Goal: Check status: Check status

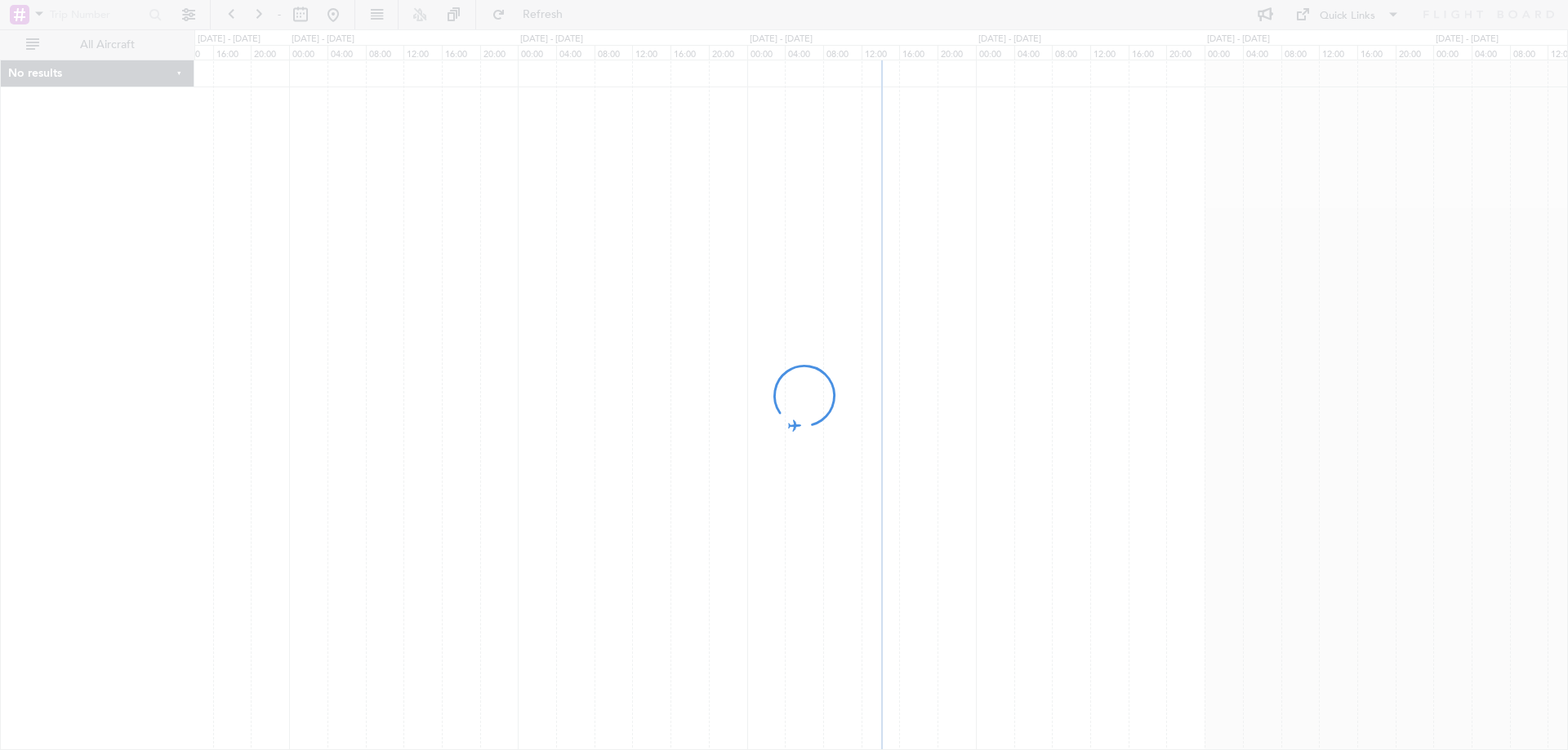
click at [301, 18] on div at bounding box center [784, 375] width 1568 height 750
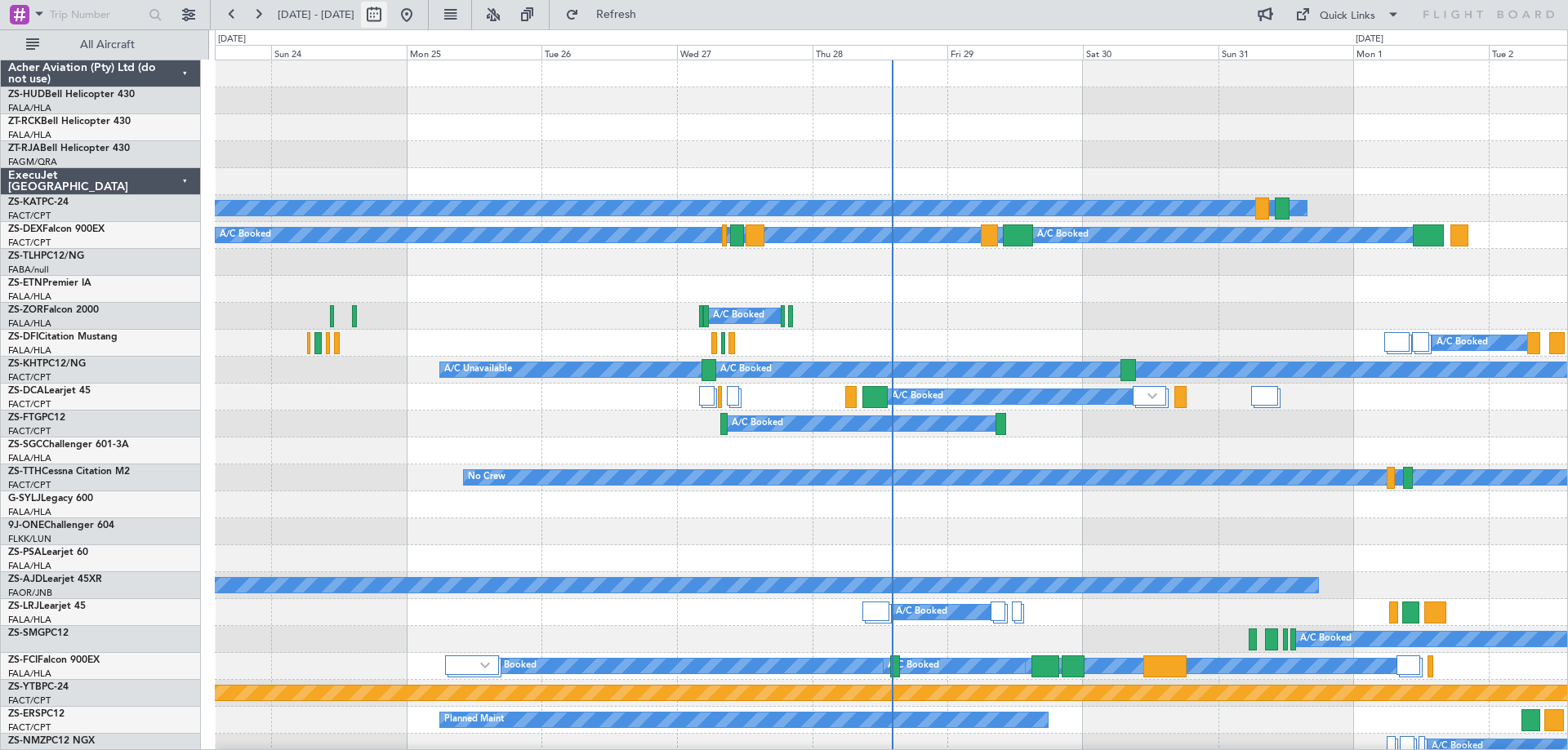
click at [387, 20] on button at bounding box center [374, 15] width 26 height 26
select select "8"
select select "2025"
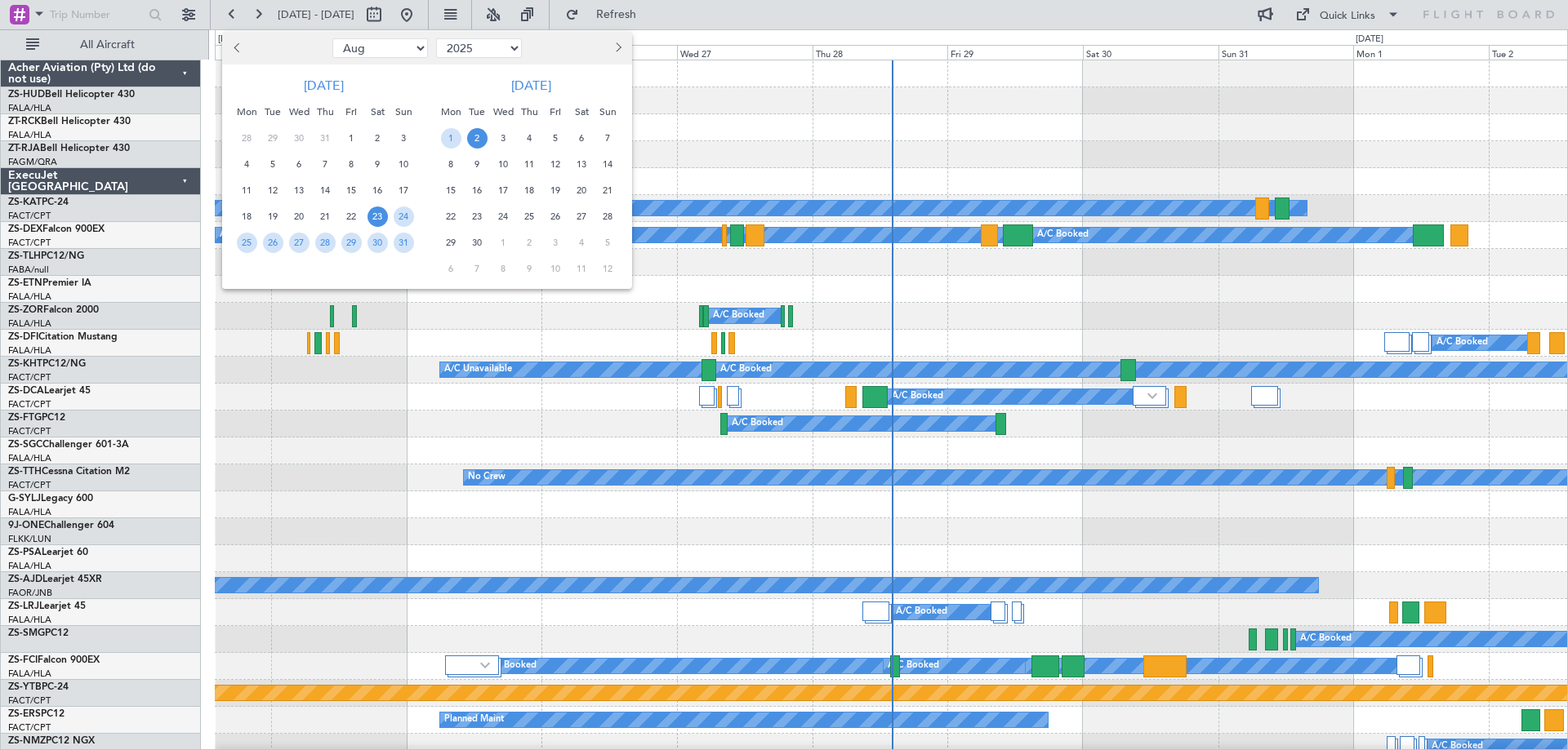
click at [615, 53] on button "Next month" at bounding box center [617, 48] width 18 height 26
select select "10"
click at [244, 189] on span "13" at bounding box center [246, 190] width 20 height 20
click at [376, 197] on span "18" at bounding box center [377, 190] width 20 height 20
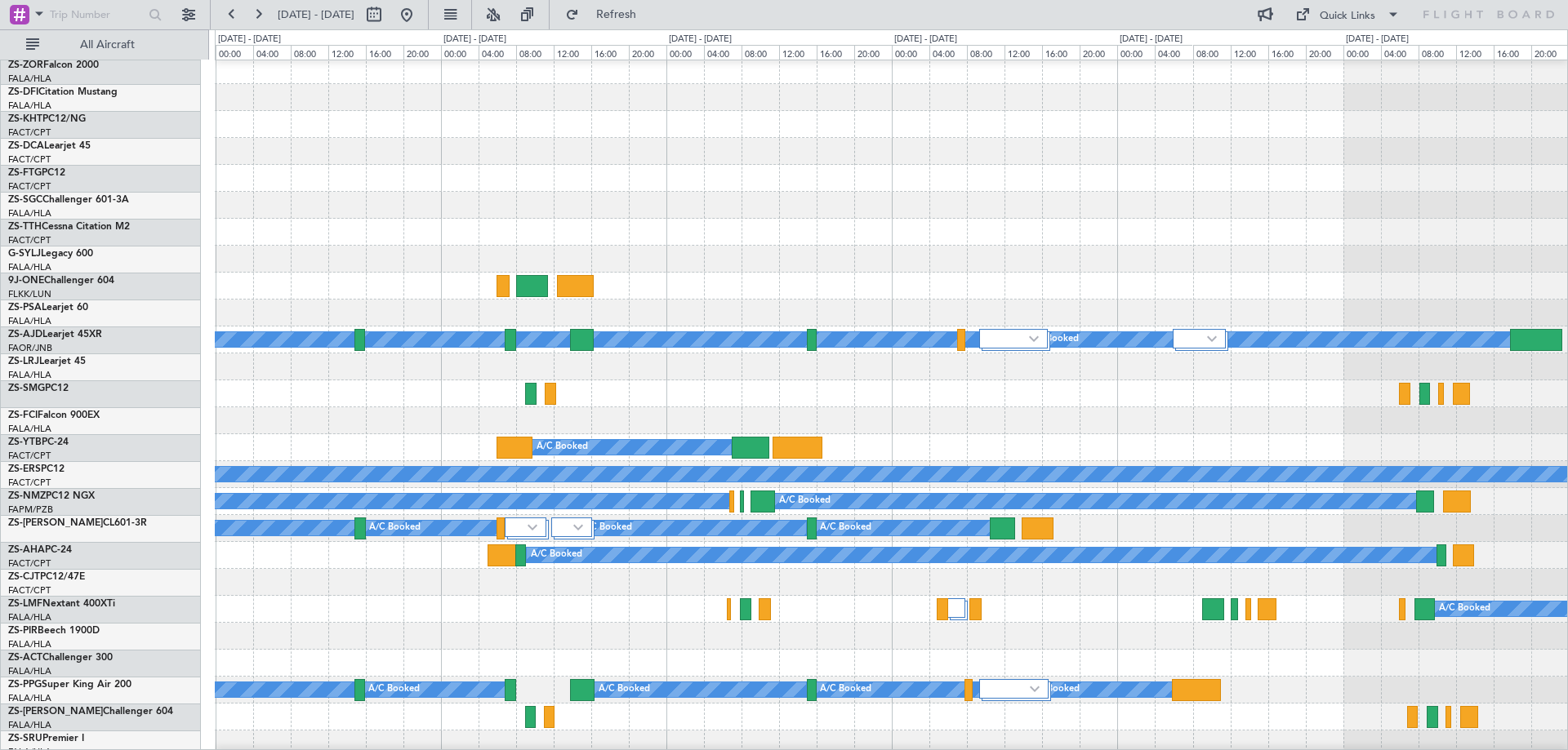
scroll to position [326, 0]
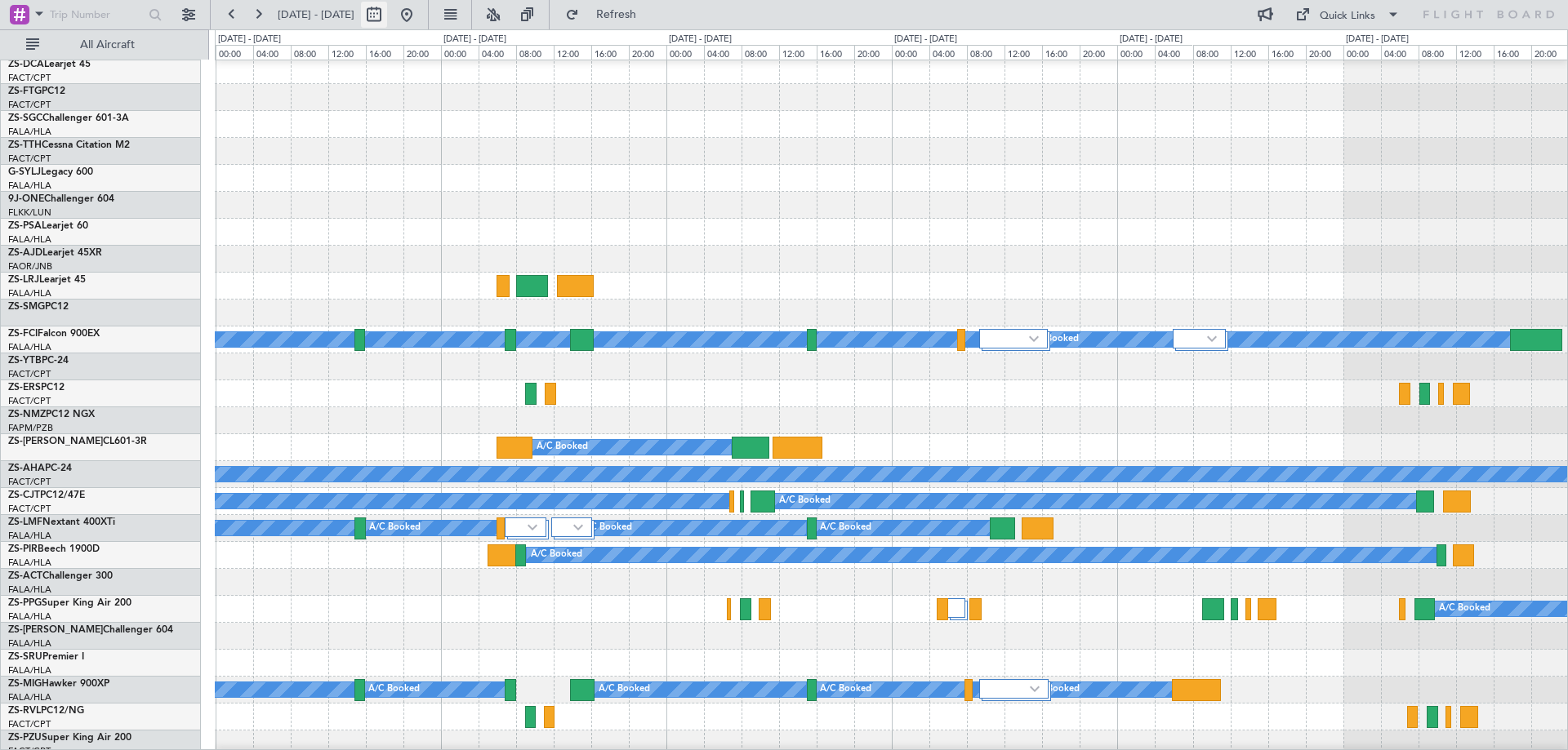
click at [387, 18] on button at bounding box center [374, 15] width 26 height 26
select select "10"
select select "2025"
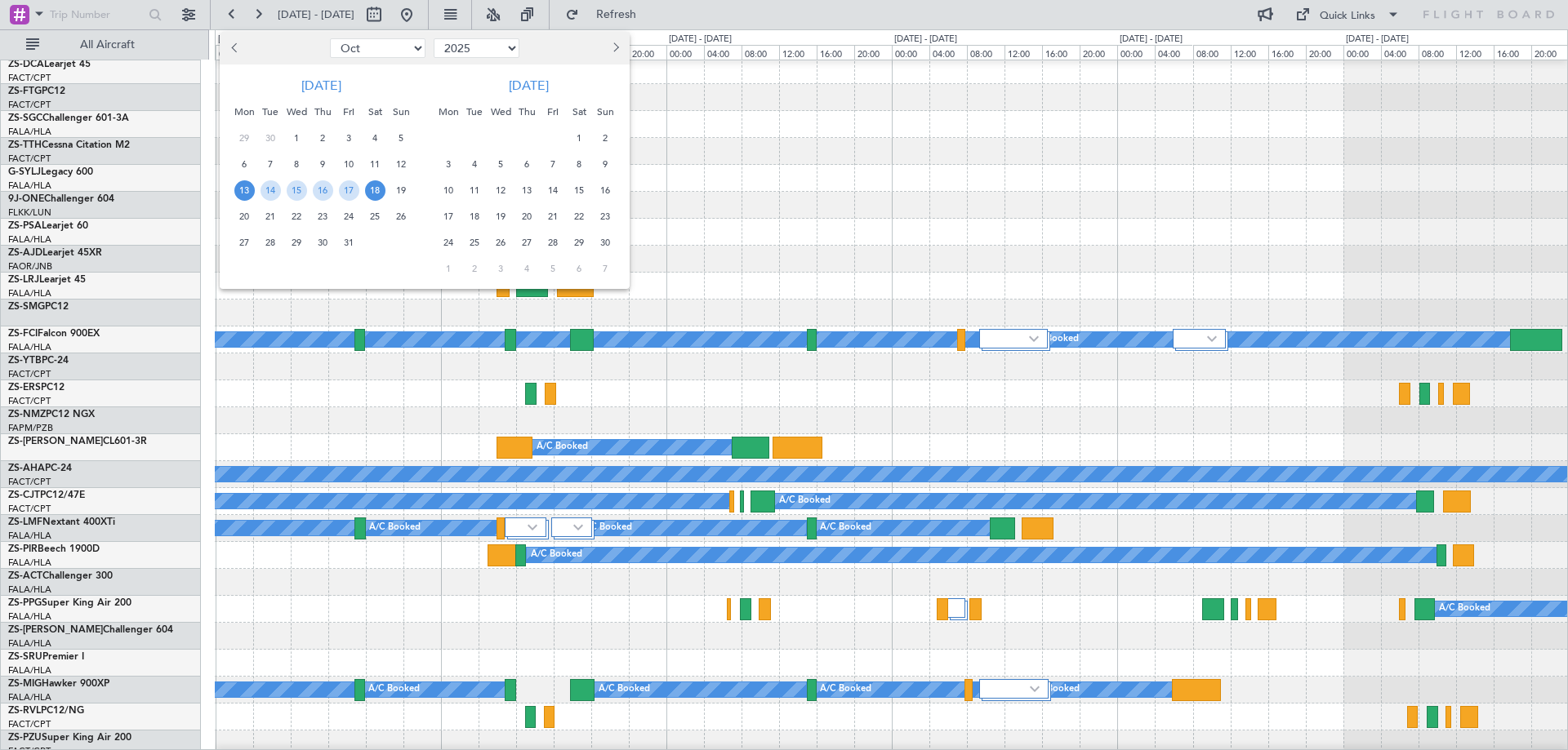
click at [230, 52] on button "Previous month" at bounding box center [235, 48] width 18 height 26
select select "9"
click at [348, 168] on span "12" at bounding box center [348, 164] width 20 height 20
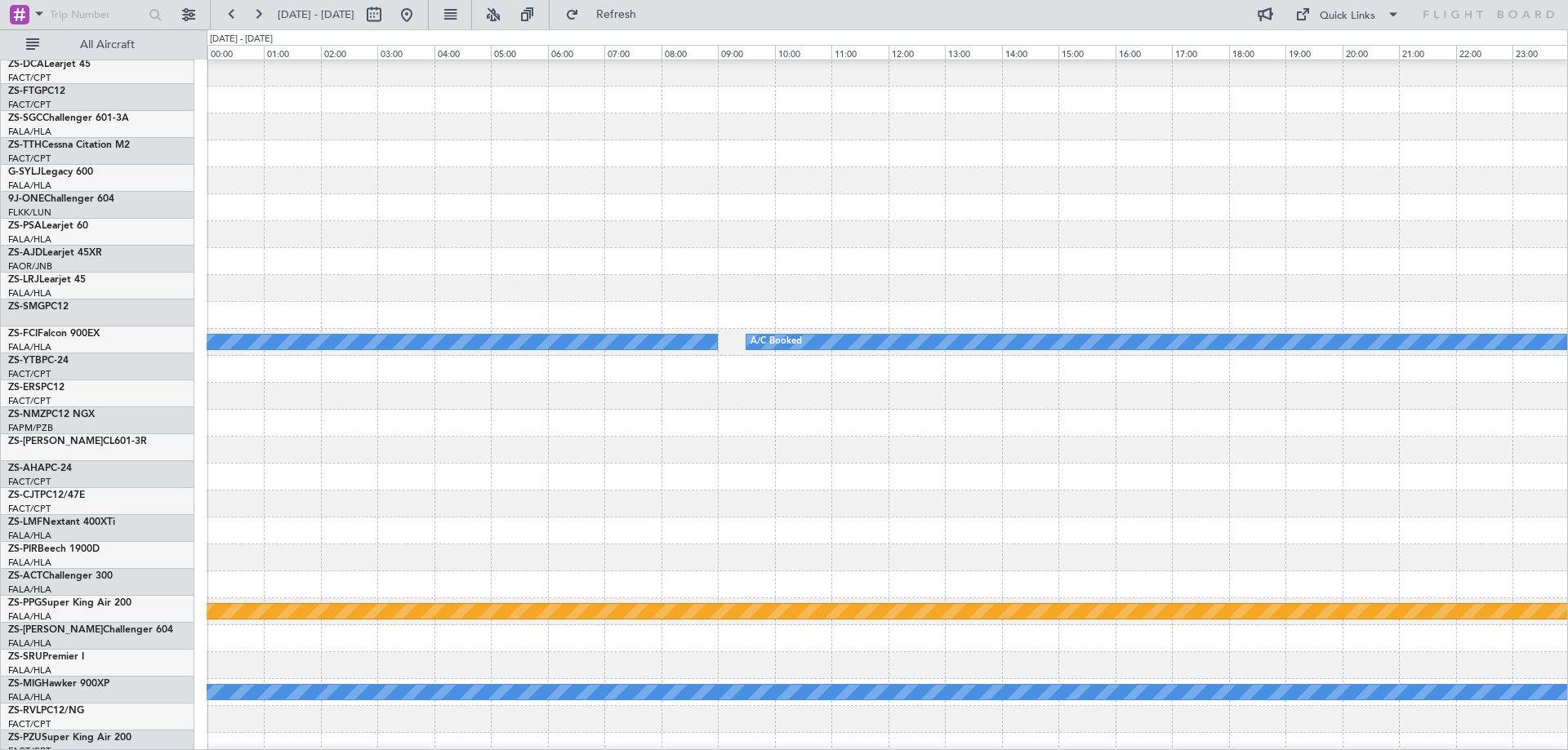
scroll to position [0, 0]
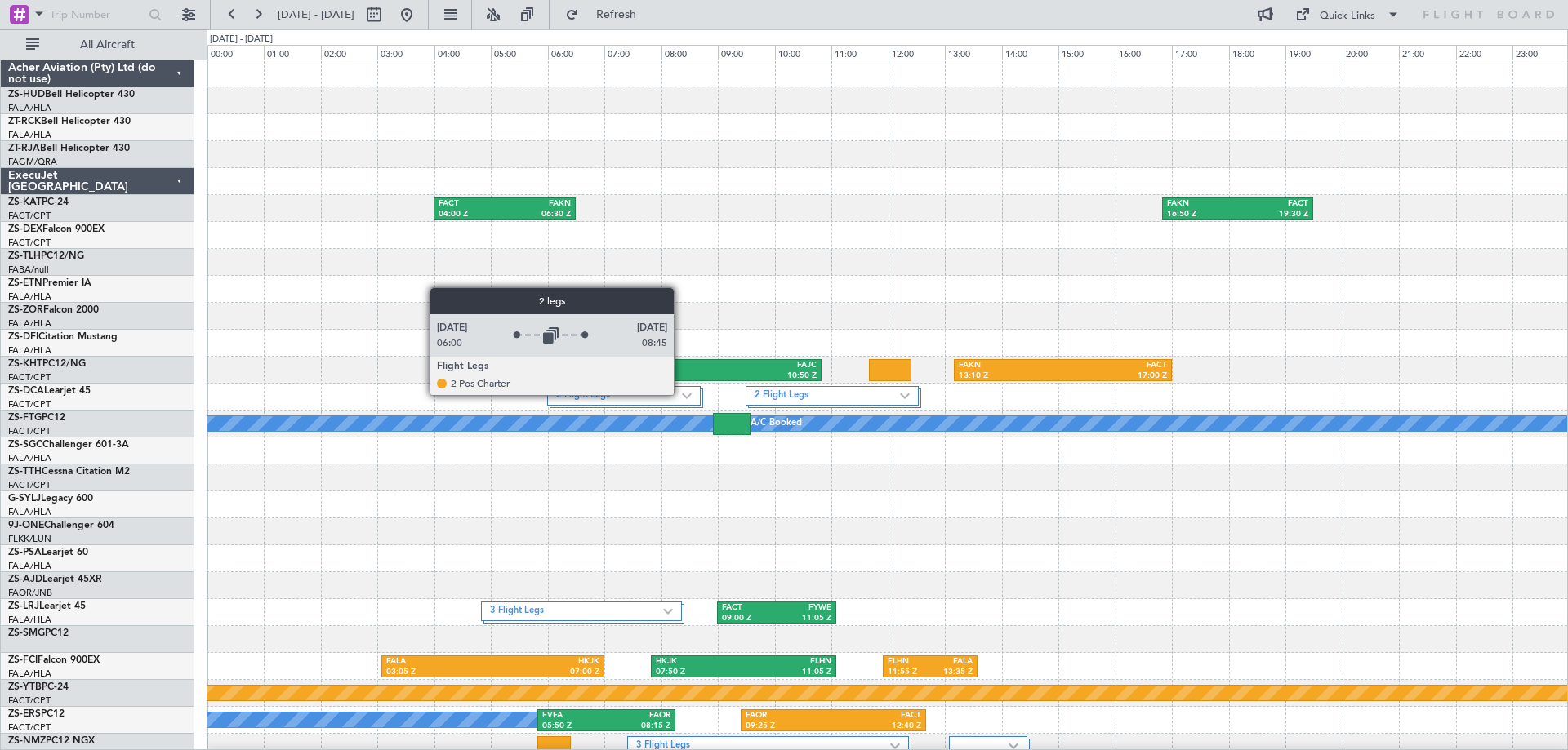
click at [681, 394] on label "2 Flight Legs" at bounding box center [619, 397] width 127 height 14
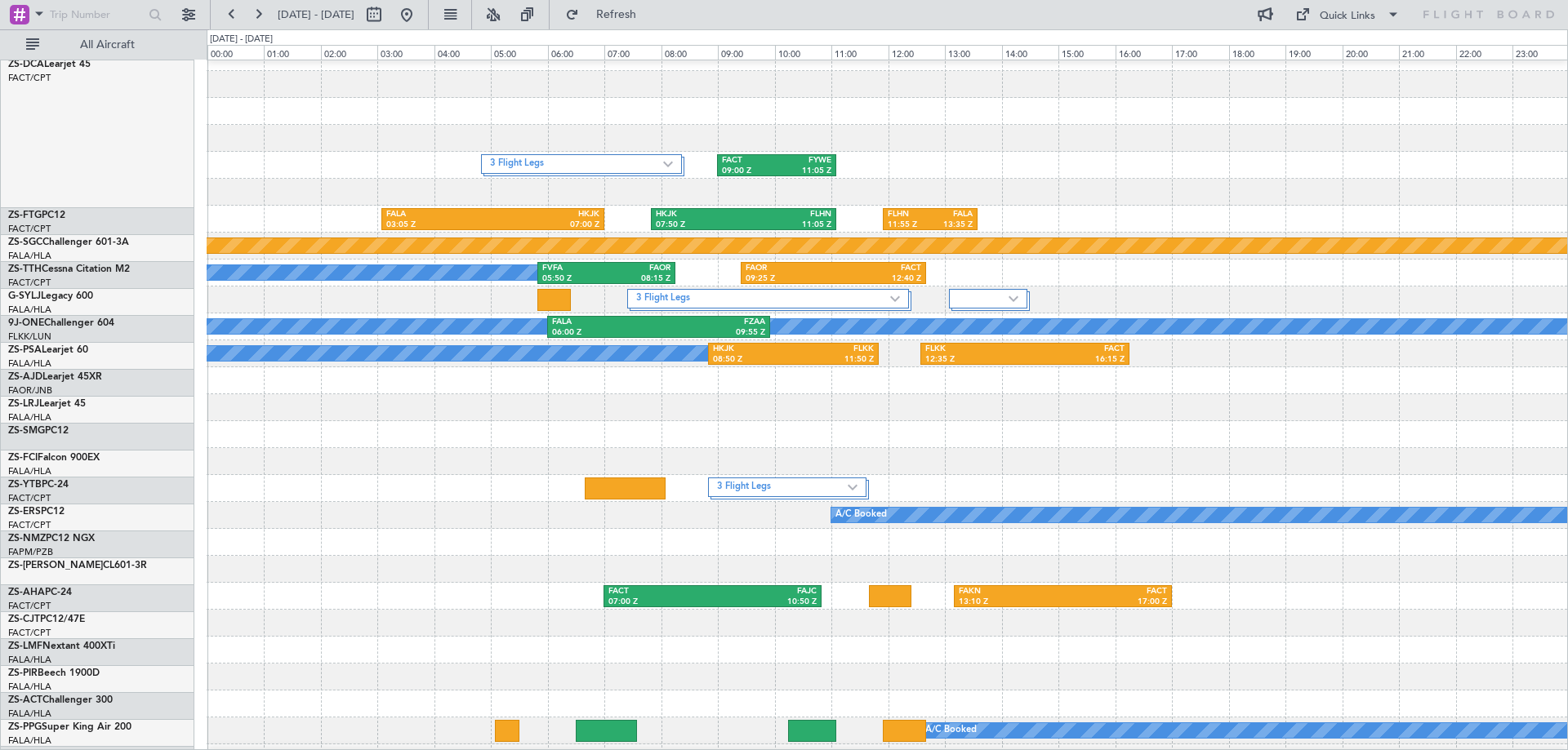
scroll to position [572, 0]
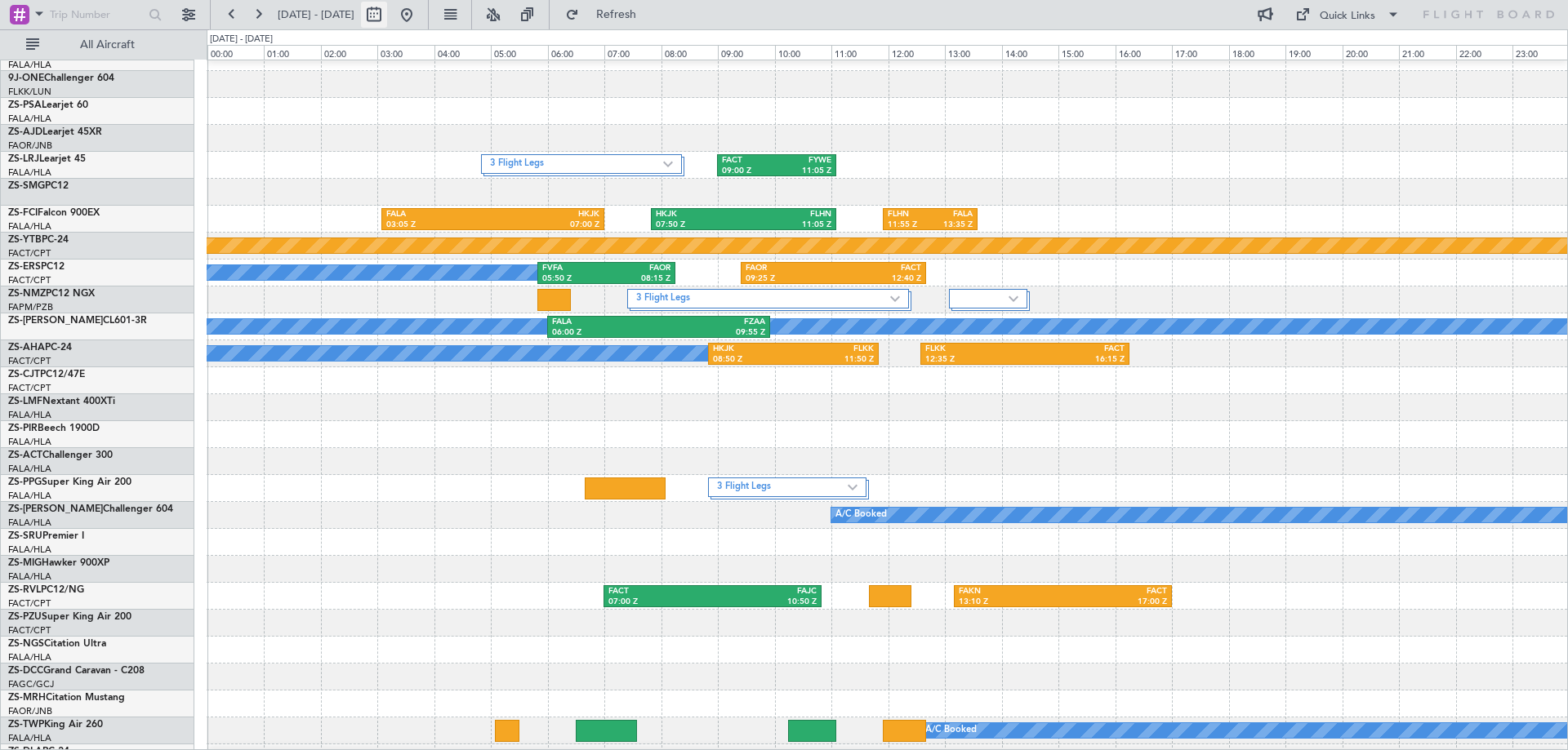
click at [387, 17] on button at bounding box center [374, 15] width 26 height 26
select select "9"
select select "2025"
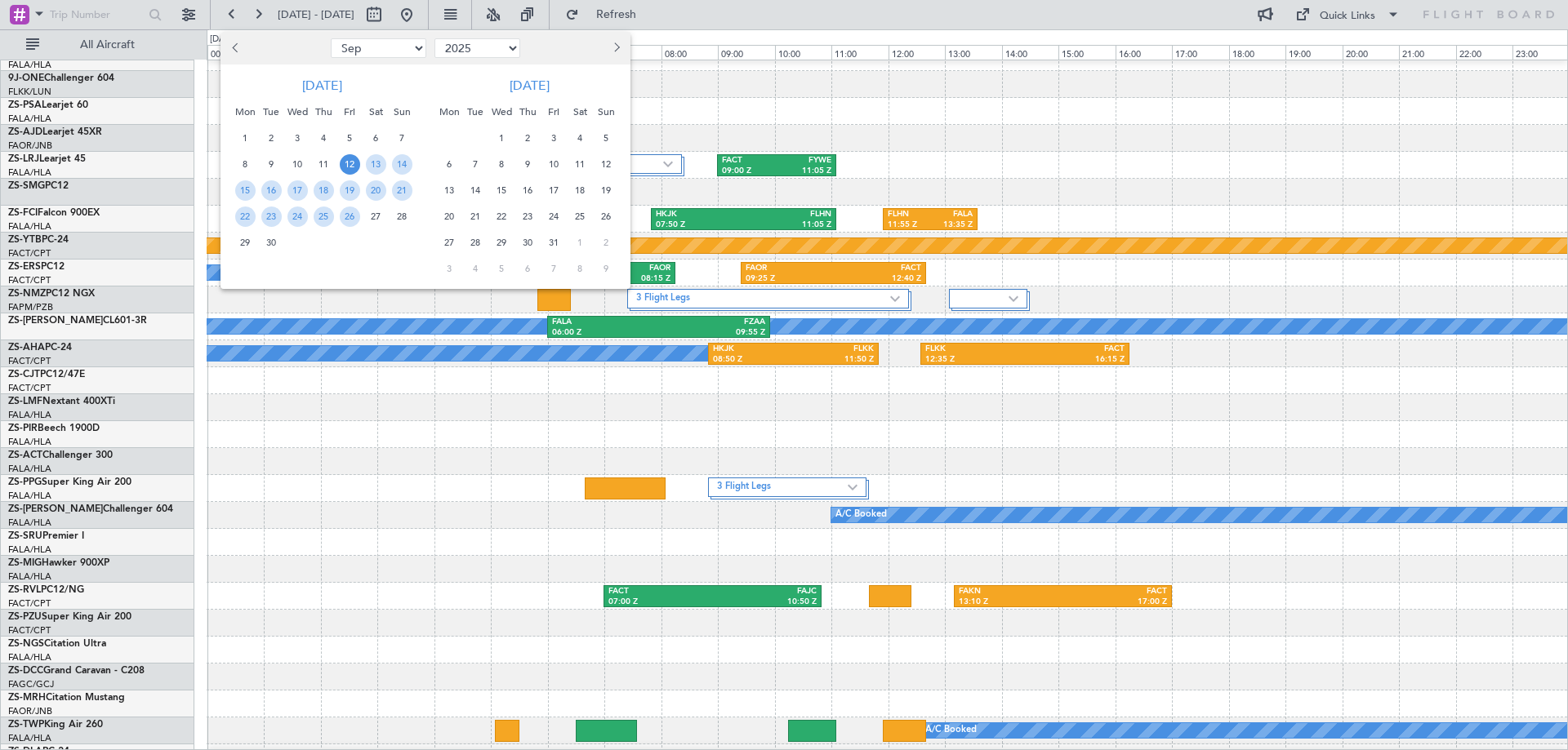
click at [231, 52] on button "Previous month" at bounding box center [236, 48] width 18 height 26
select select "8"
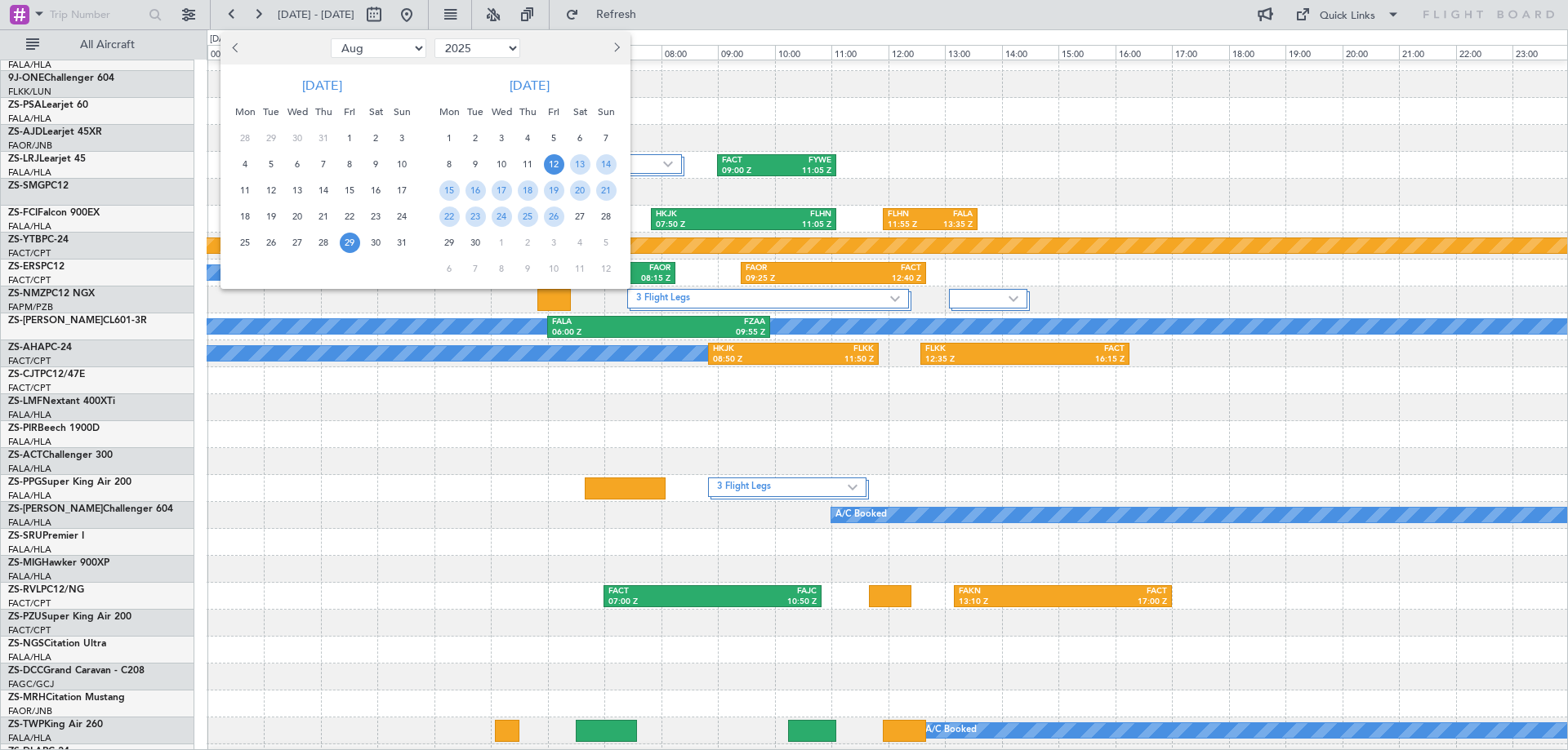
click at [354, 246] on span "29" at bounding box center [349, 243] width 20 height 20
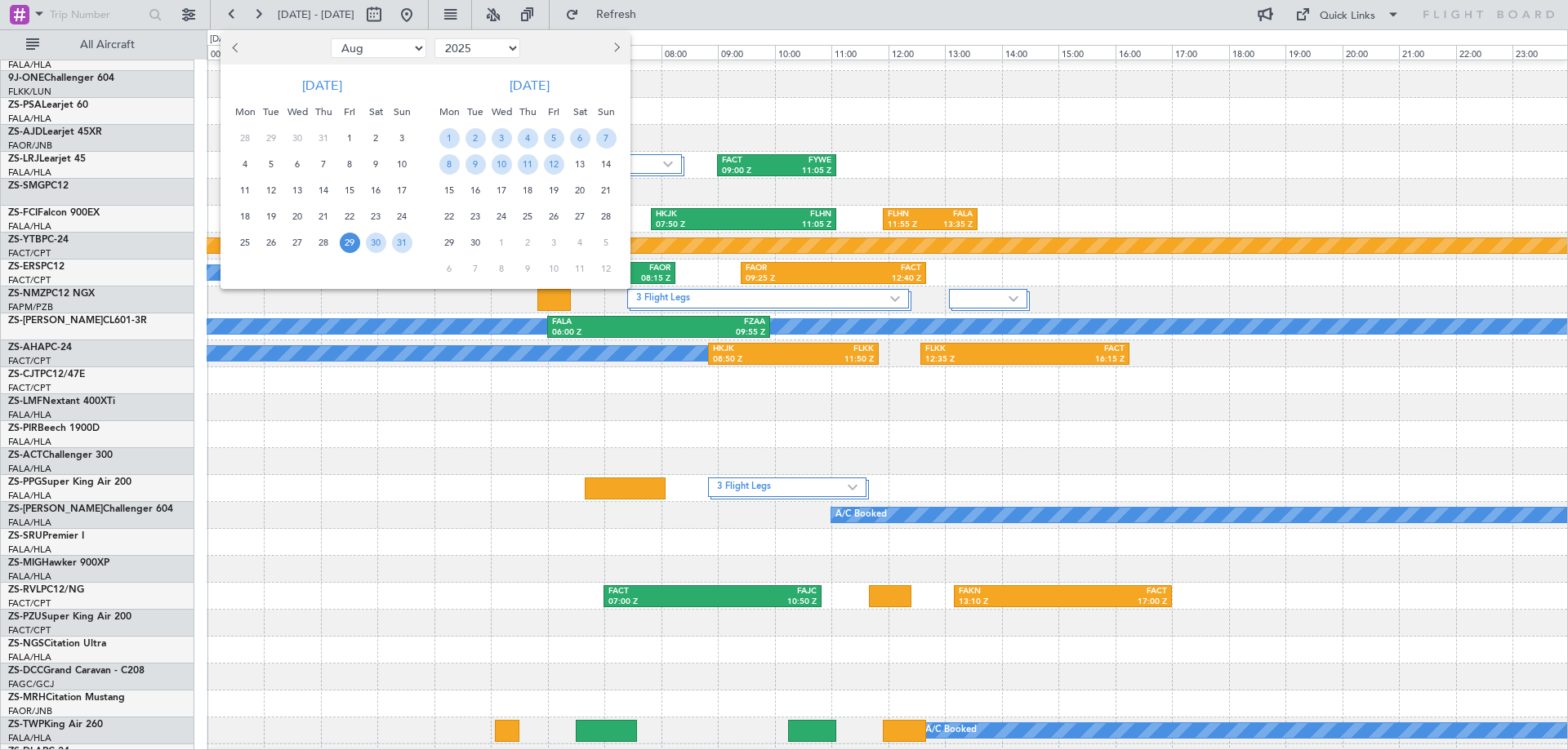
click at [354, 248] on span "29" at bounding box center [349, 243] width 20 height 20
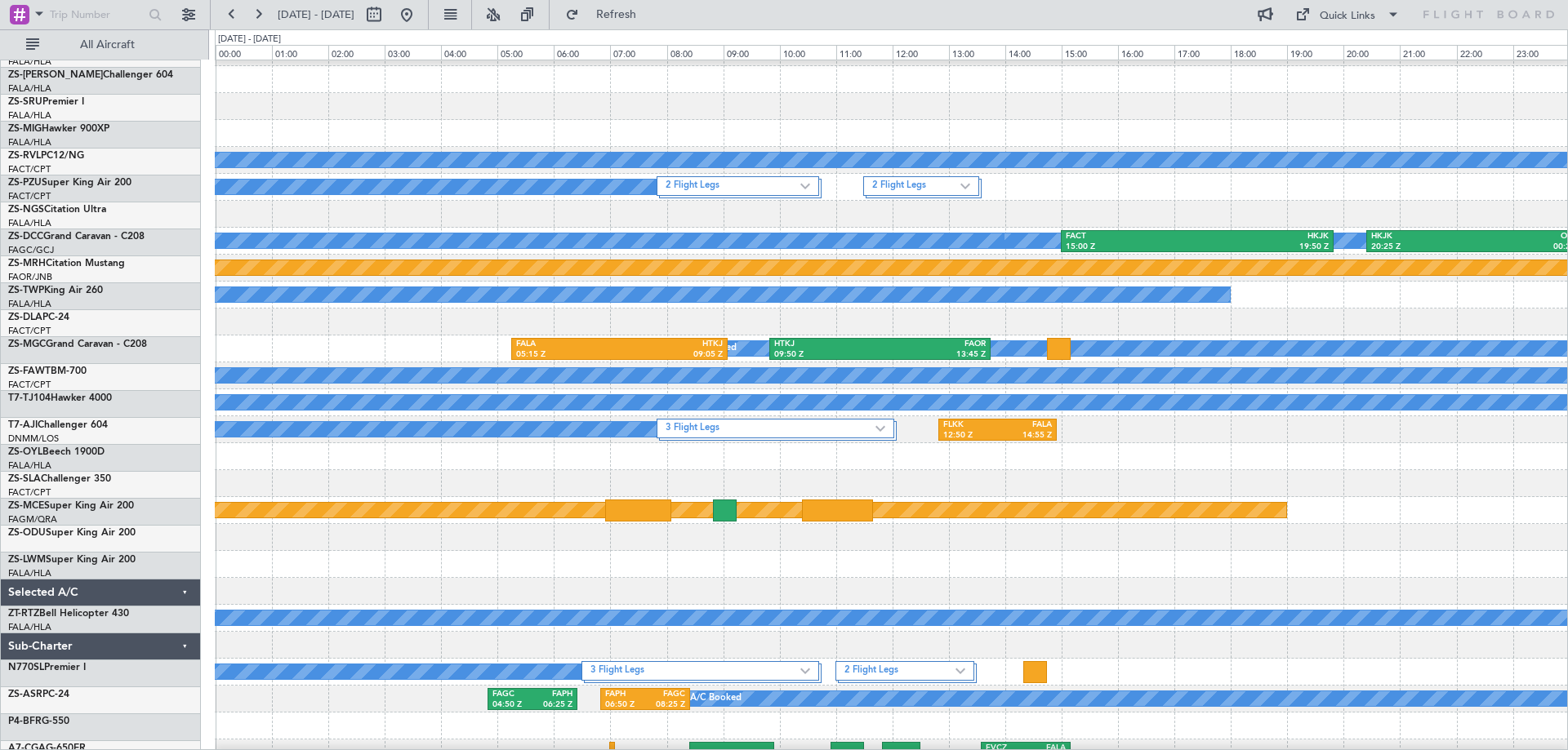
scroll to position [326, 0]
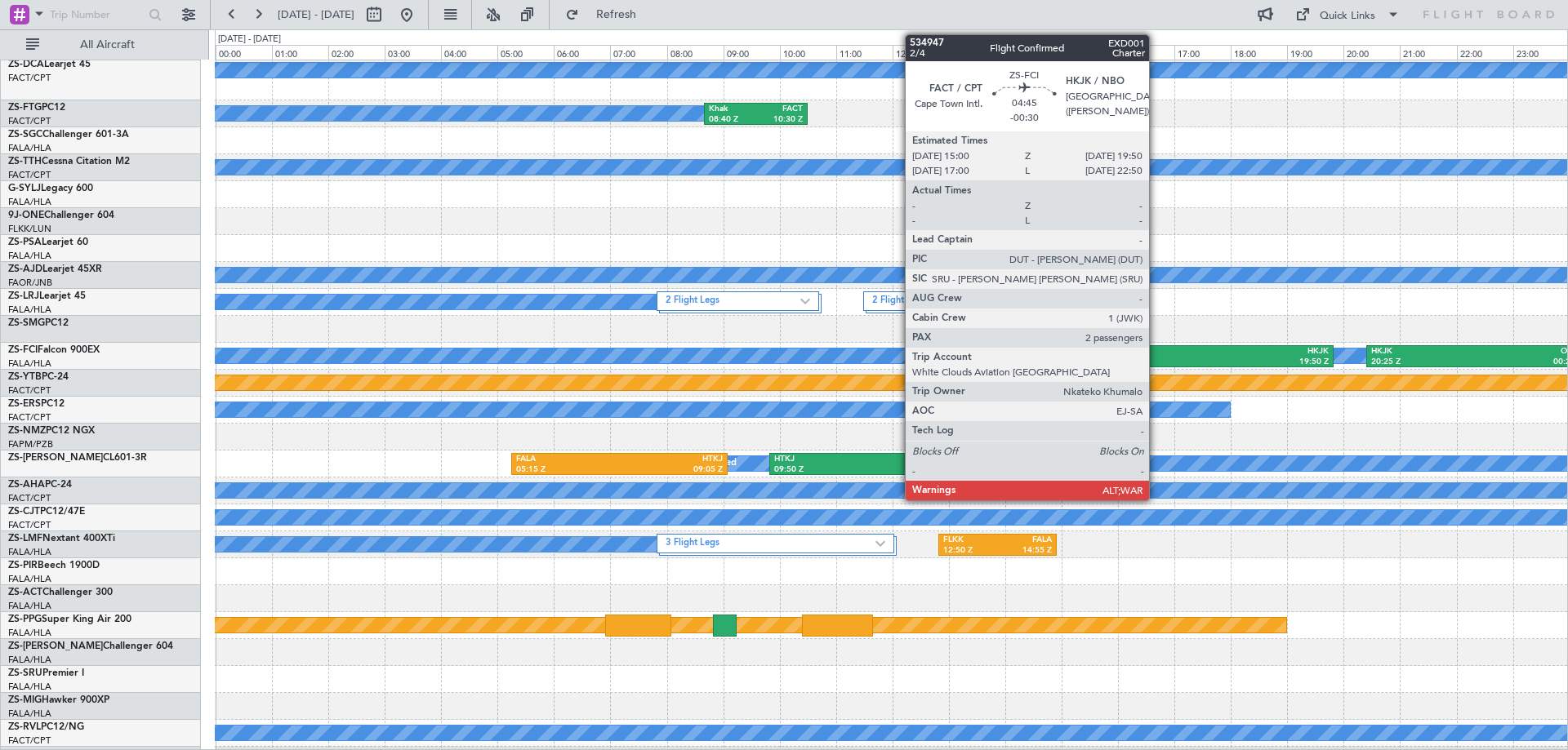
click at [1156, 353] on div "FACT" at bounding box center [1131, 352] width 131 height 11
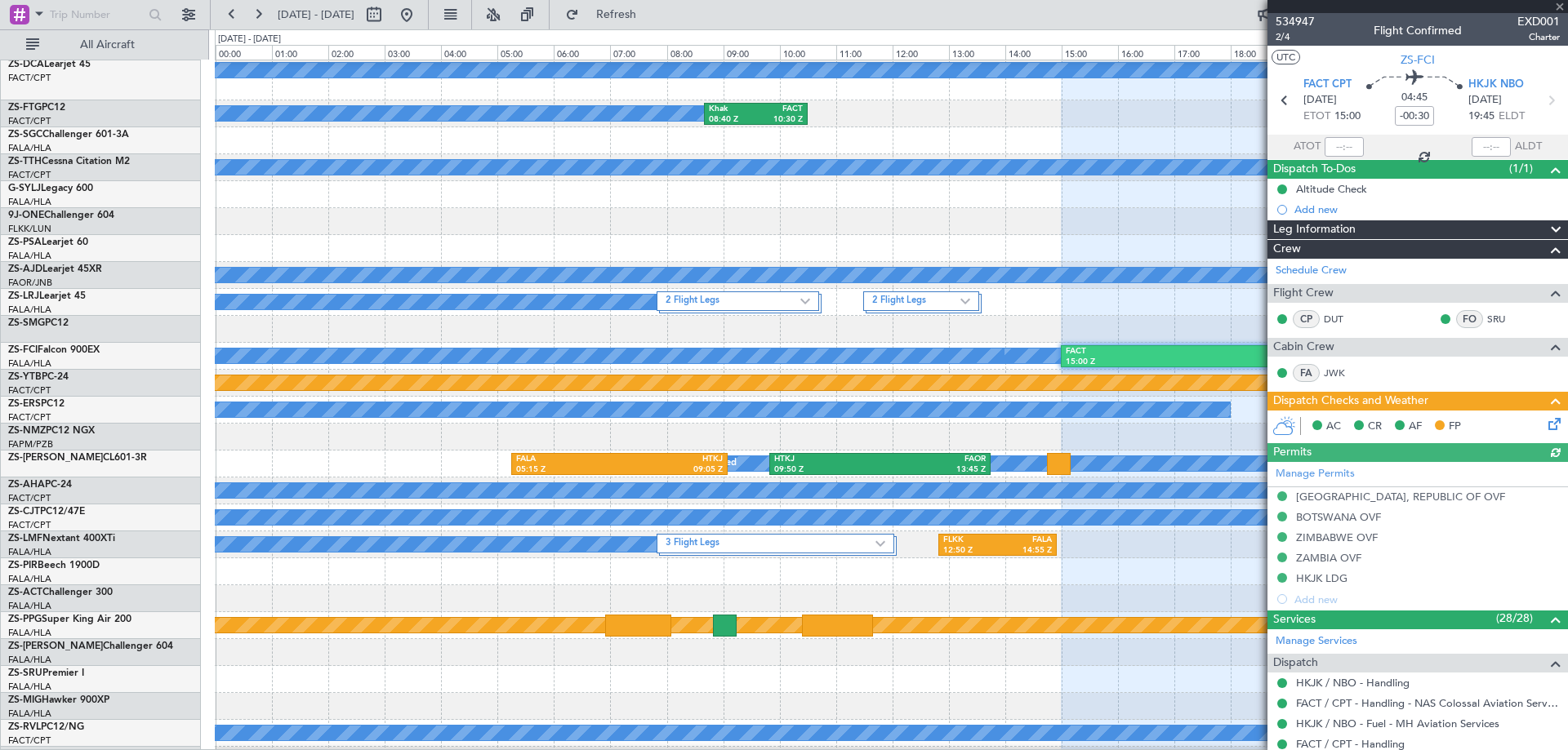
click at [1558, 4] on div at bounding box center [1418, 6] width 301 height 13
